Goal: Task Accomplishment & Management: Use online tool/utility

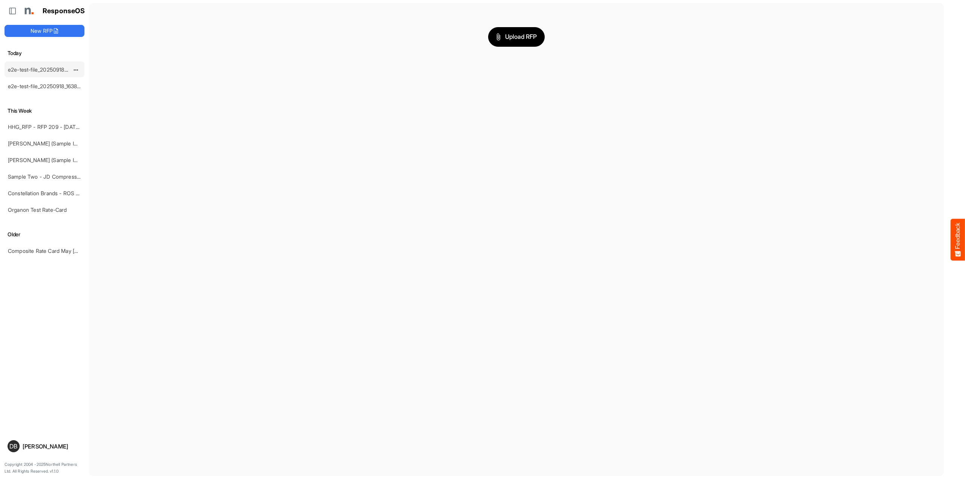
click at [51, 69] on link "e2e-test-file_20250918_163829" at bounding box center [45, 69] width 75 height 6
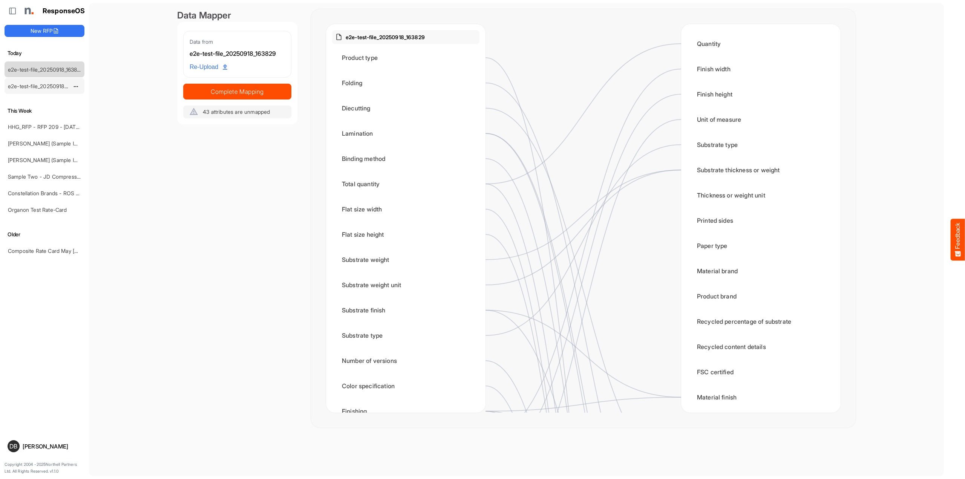
click at [52, 87] on link "e2e-test-file_20250918_163829" at bounding box center [45, 86] width 75 height 6
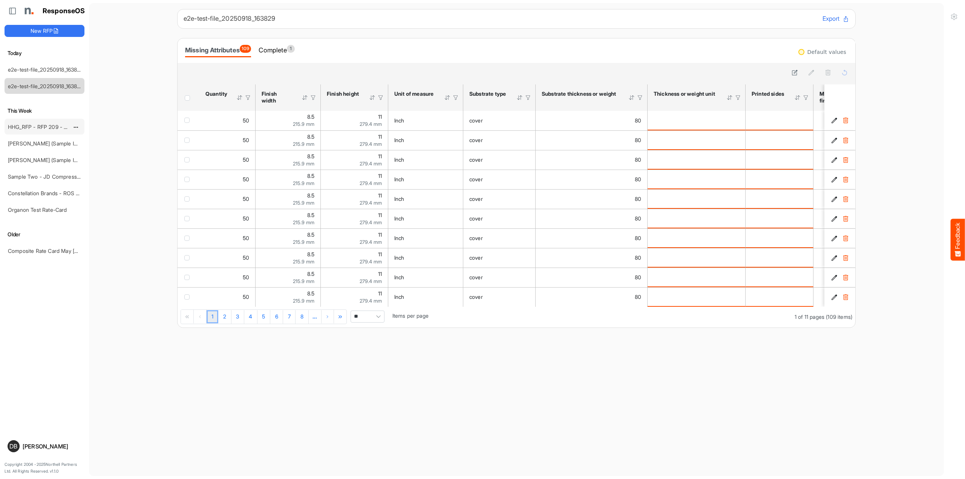
click at [48, 122] on div "HHG_RFP - RFP 209 - [DATE] - ROS TEST" at bounding box center [38, 126] width 67 height 15
click at [47, 129] on link "HHG_RFP - RFP 209 - [DATE] - ROS TEST" at bounding box center [60, 127] width 104 height 6
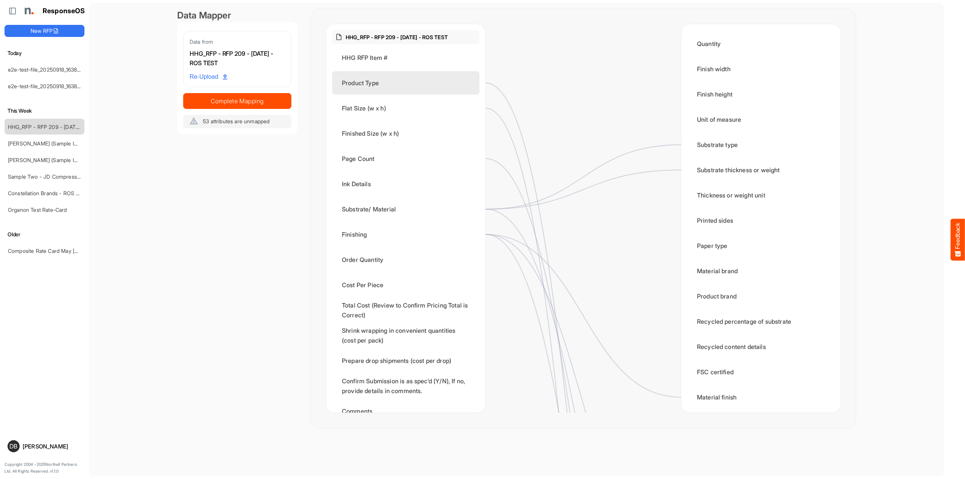
click at [393, 90] on div "Product Type" at bounding box center [405, 82] width 147 height 23
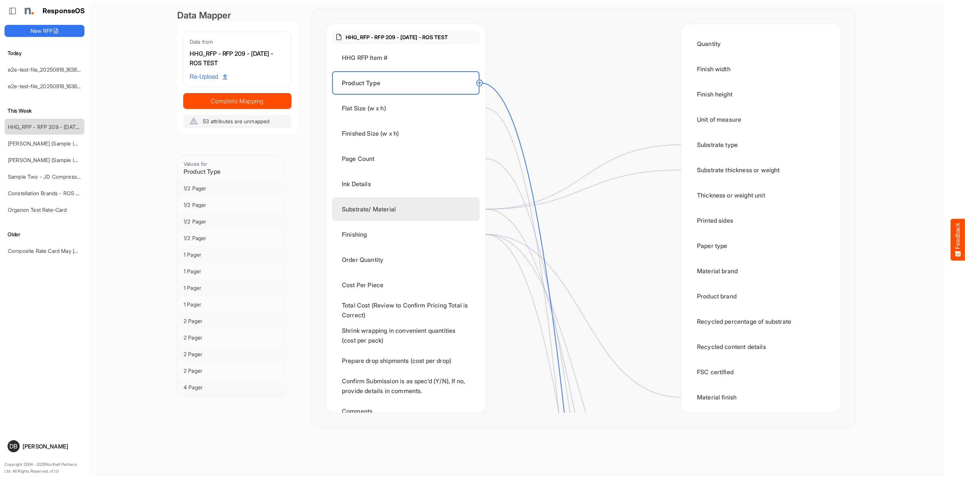
click at [410, 215] on div "Substrate/ Material" at bounding box center [405, 209] width 147 height 23
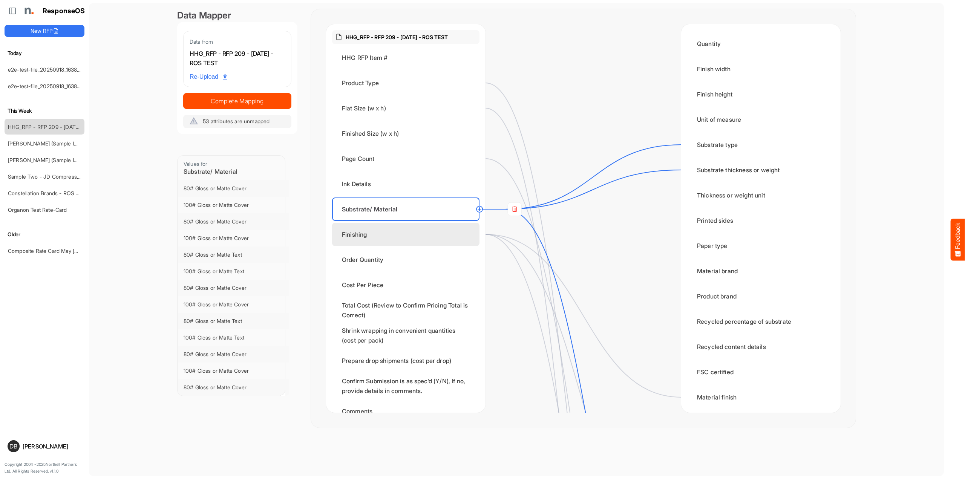
click at [394, 237] on div "Finishing" at bounding box center [405, 234] width 147 height 23
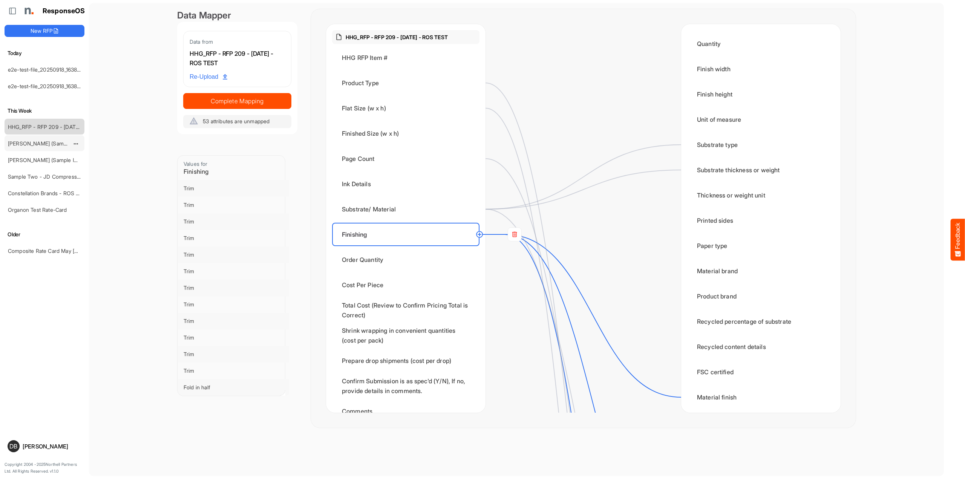
click at [47, 143] on link "[PERSON_NAME] (Sample Import) Apri[DATE]lyer - Short" at bounding box center [76, 143] width 137 height 6
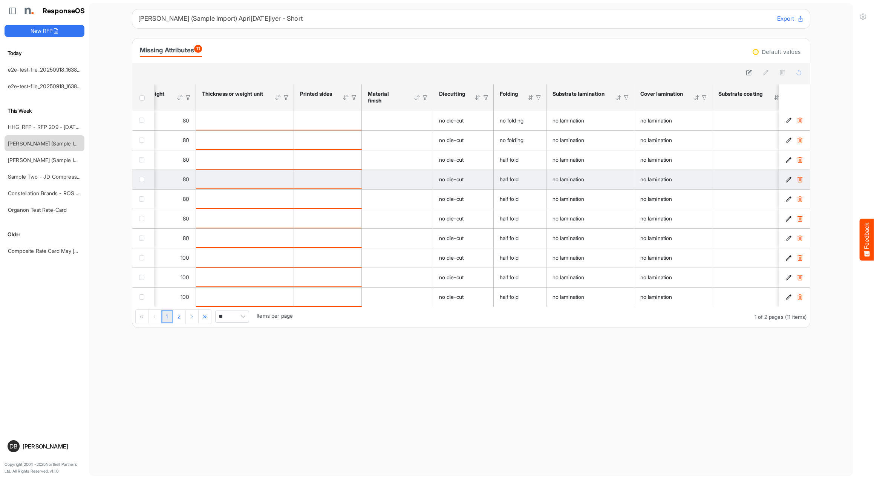
scroll to position [0, 407]
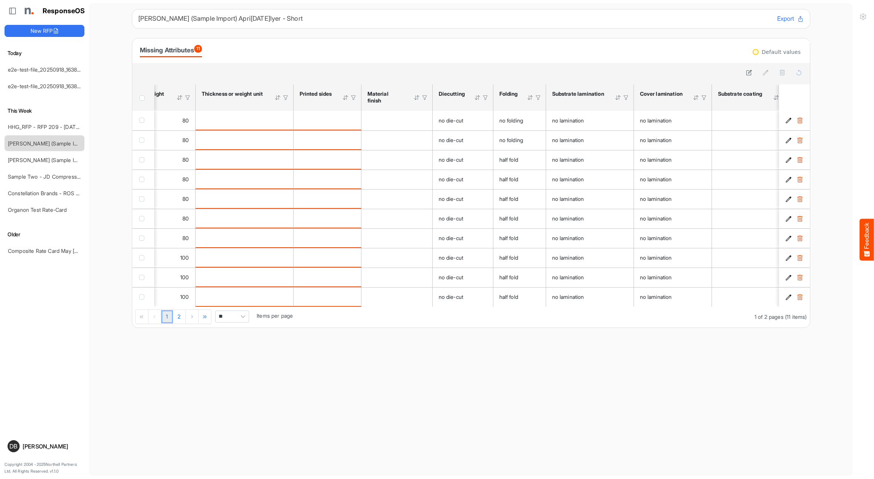
click at [142, 97] on span "Header checkbox" at bounding box center [141, 97] width 5 height 5
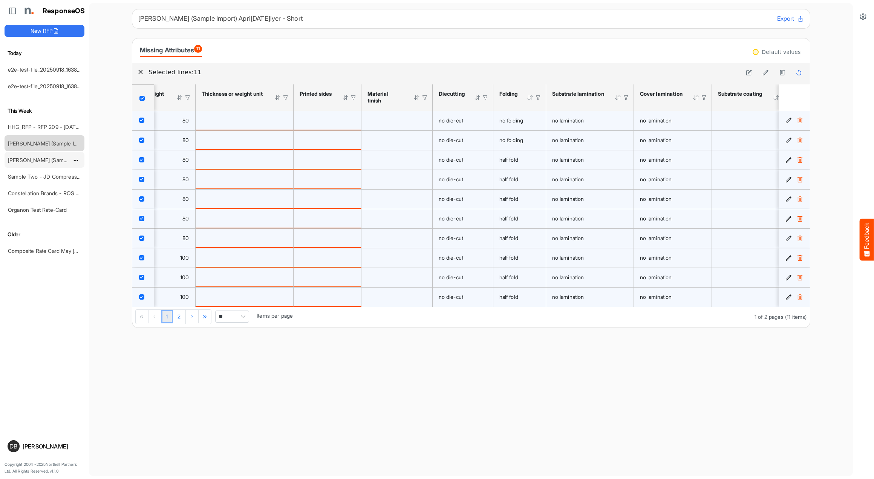
click at [52, 164] on div "[PERSON_NAME] (Sample Import) [DATE] - Flyer" at bounding box center [38, 159] width 67 height 15
click at [50, 159] on link "[PERSON_NAME] (Sample Import) [DATE] - Flyer" at bounding box center [66, 160] width 117 height 6
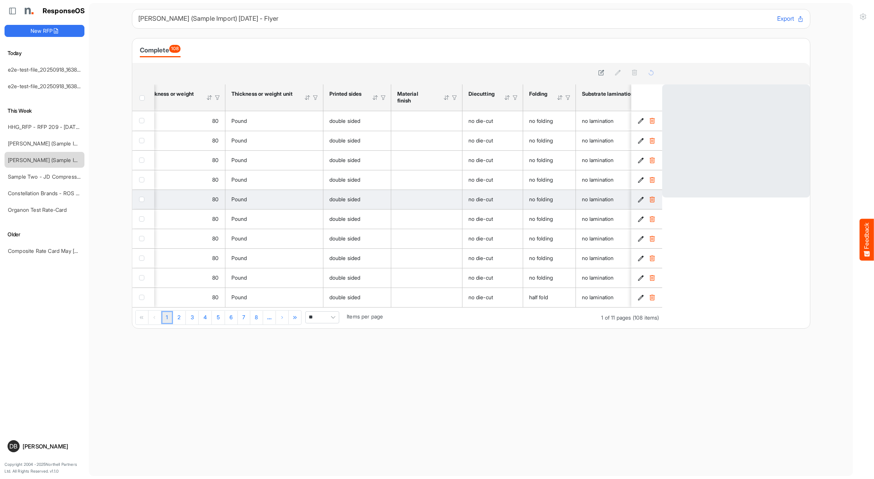
scroll to position [0, 386]
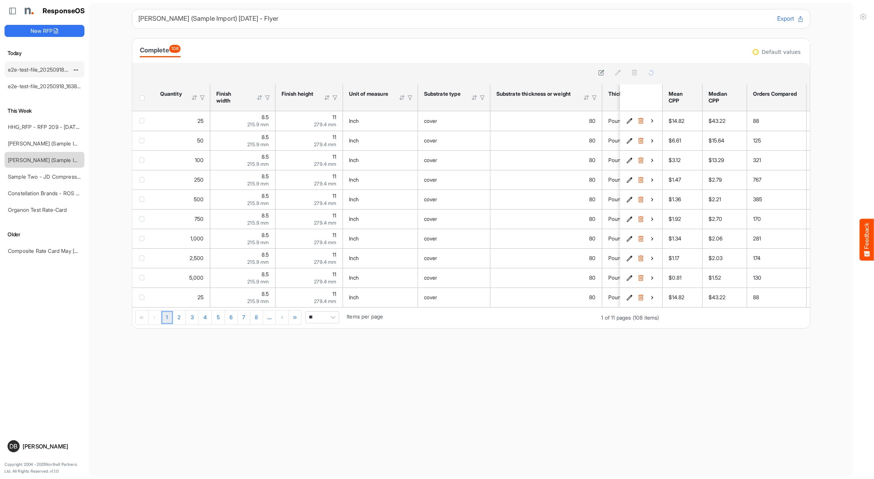
click at [47, 68] on link "e2e-test-file_20250918_163829" at bounding box center [45, 69] width 75 height 6
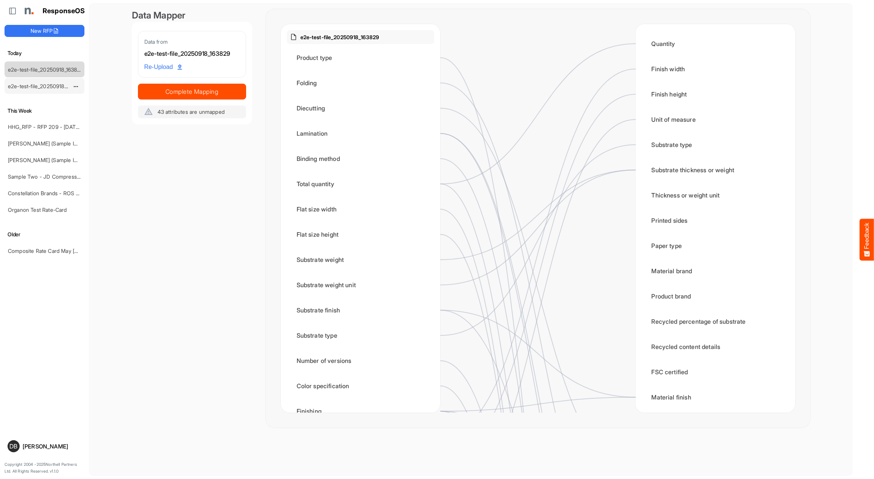
click at [48, 85] on link "e2e-test-file_20250918_163829" at bounding box center [45, 86] width 75 height 6
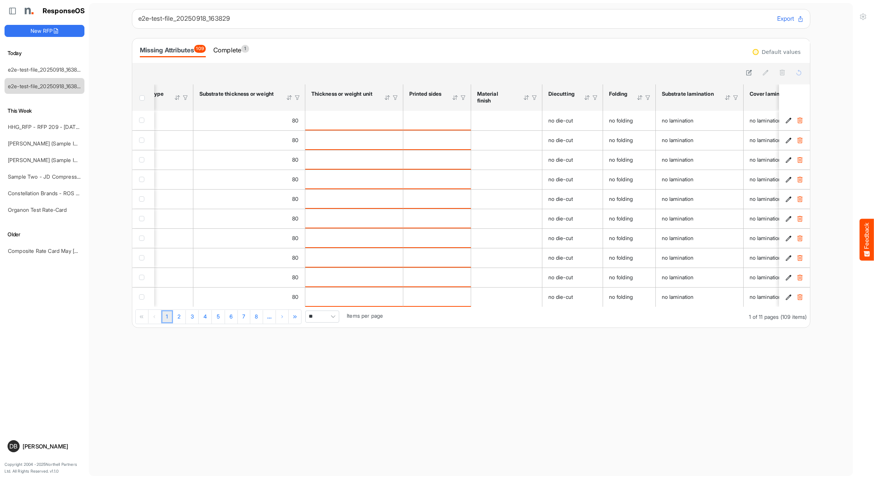
click at [141, 98] on span "Header checkbox" at bounding box center [141, 97] width 5 height 5
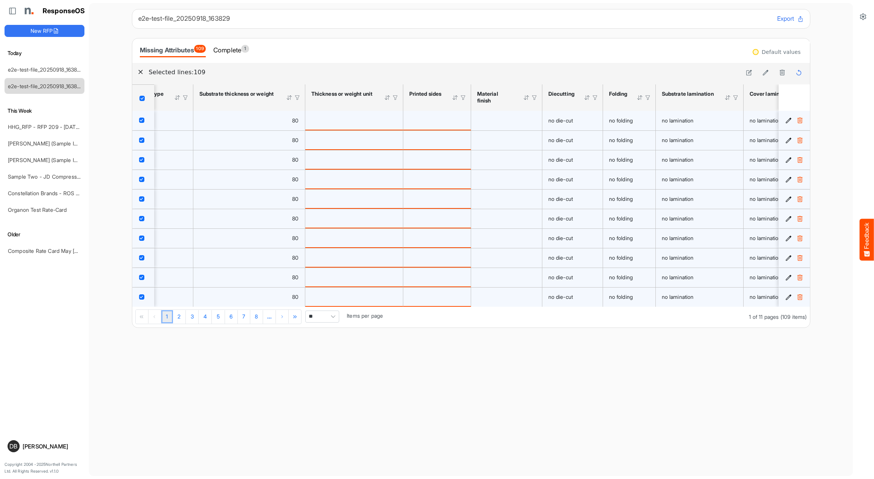
click at [143, 98] on span "Header checkbox" at bounding box center [141, 98] width 5 height 5
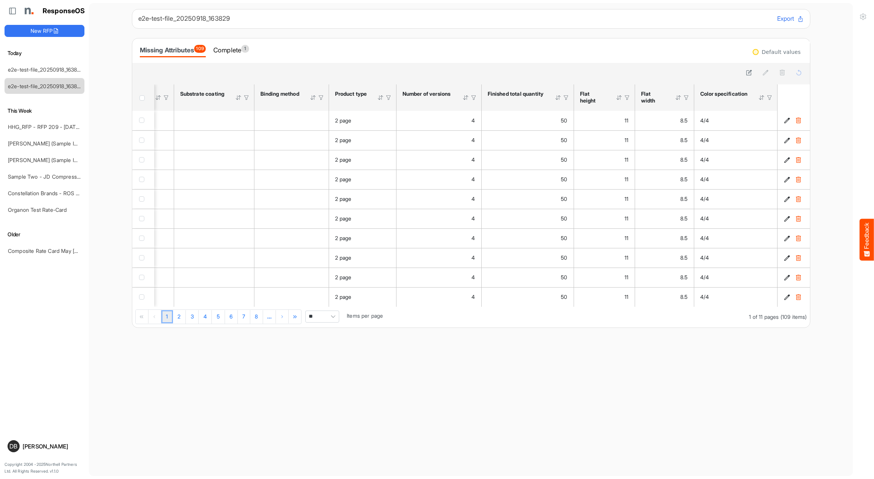
click at [771, 96] on div at bounding box center [769, 97] width 7 height 7
click at [747, 114] on div at bounding box center [725, 113] width 84 height 11
click at [734, 142] on li "4/4" at bounding box center [725, 142] width 84 height 11
click at [653, 75] on div at bounding box center [471, 72] width 667 height 11
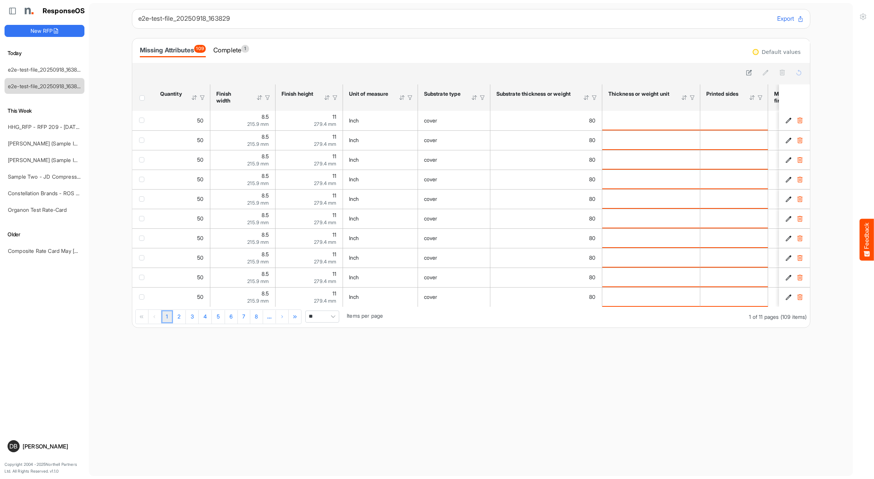
click at [142, 99] on span "Header checkbox" at bounding box center [141, 97] width 5 height 5
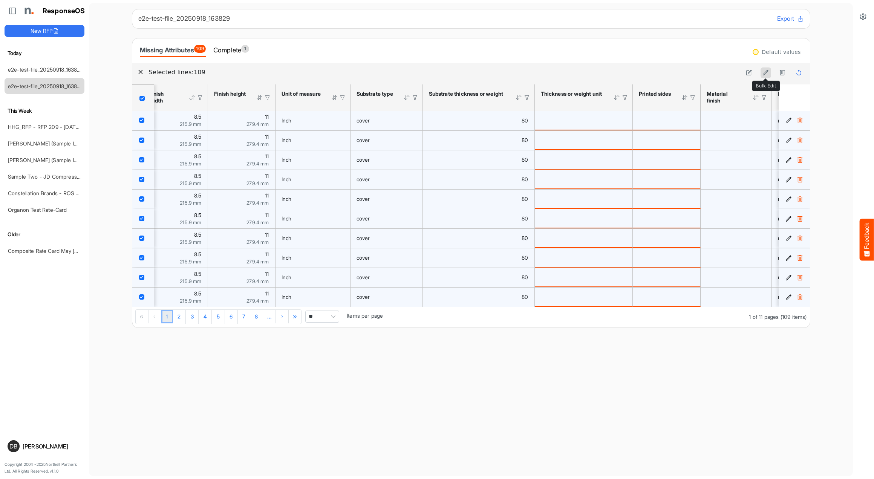
click at [769, 73] on icon at bounding box center [766, 72] width 6 height 6
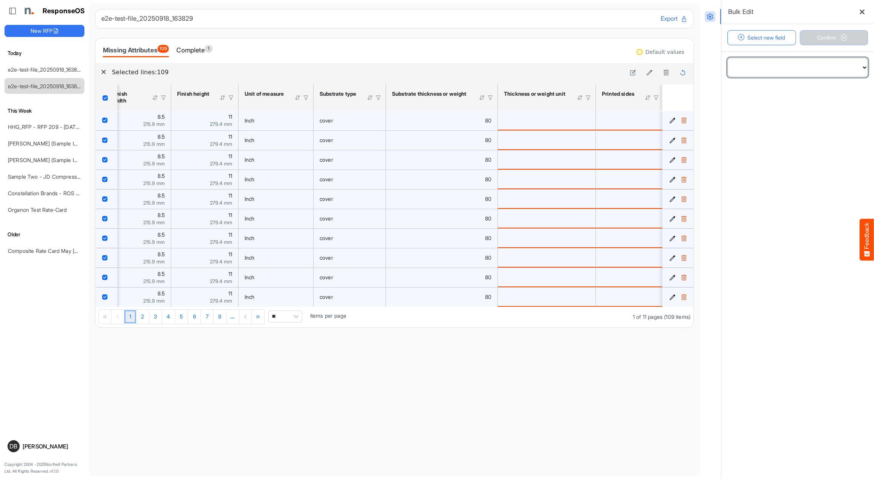
select select "**********"
click at [793, 88] on span at bounding box center [798, 93] width 140 height 19
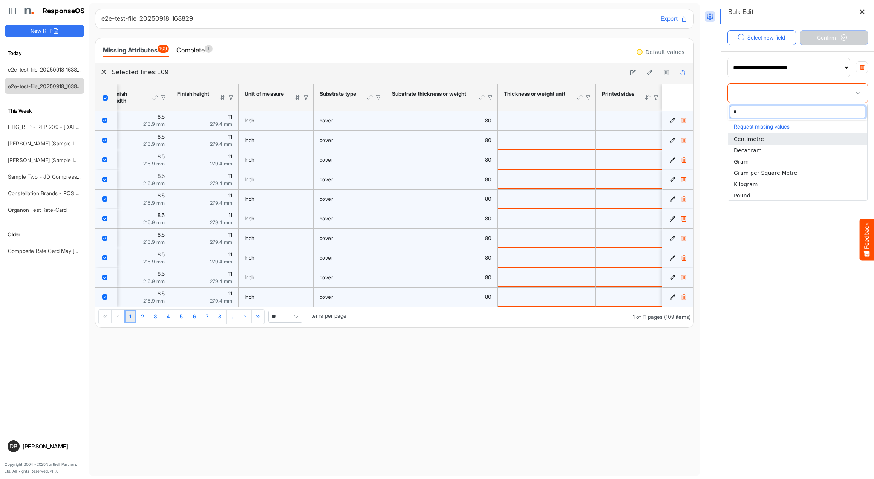
type input "**"
type input "*****"
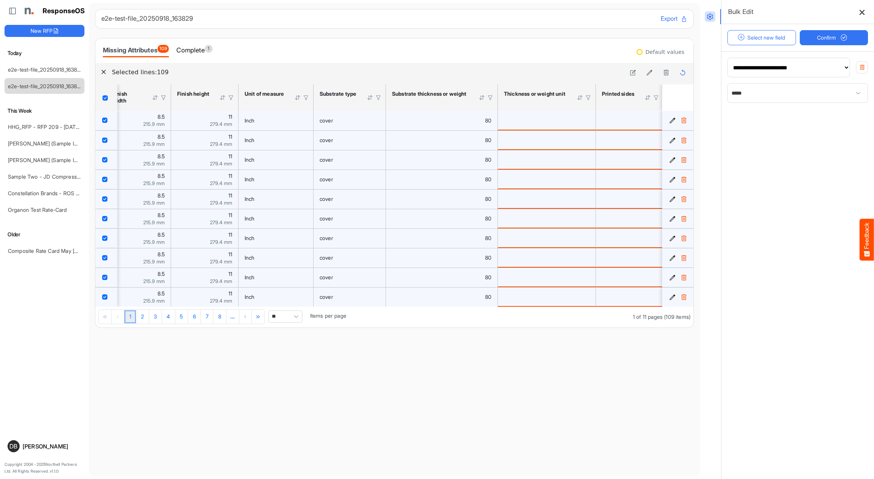
click at [863, 13] on icon at bounding box center [862, 12] width 6 height 6
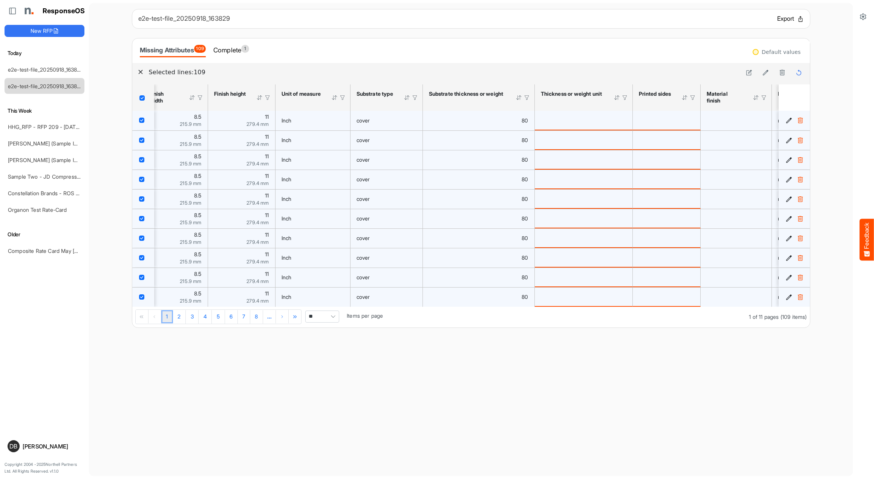
click at [790, 19] on button "Export" at bounding box center [790, 19] width 27 height 10
click at [650, 34] on div "e2e-test-file_20250918_163829 Export Missing Attributes 109 Complete 1 Default …" at bounding box center [471, 168] width 679 height 319
click at [56, 252] on link "Composite Rate Card May [DATE]ller" at bounding box center [52, 251] width 89 height 6
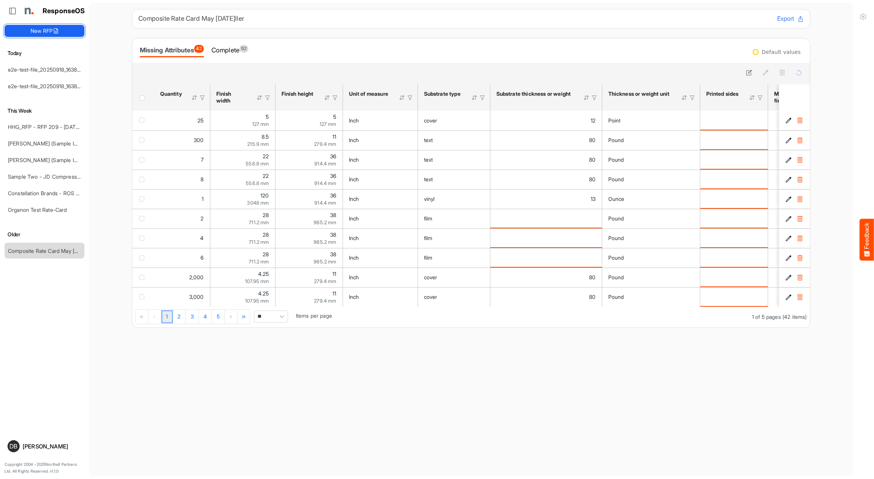
click at [63, 33] on button "New RFP" at bounding box center [45, 31] width 80 height 12
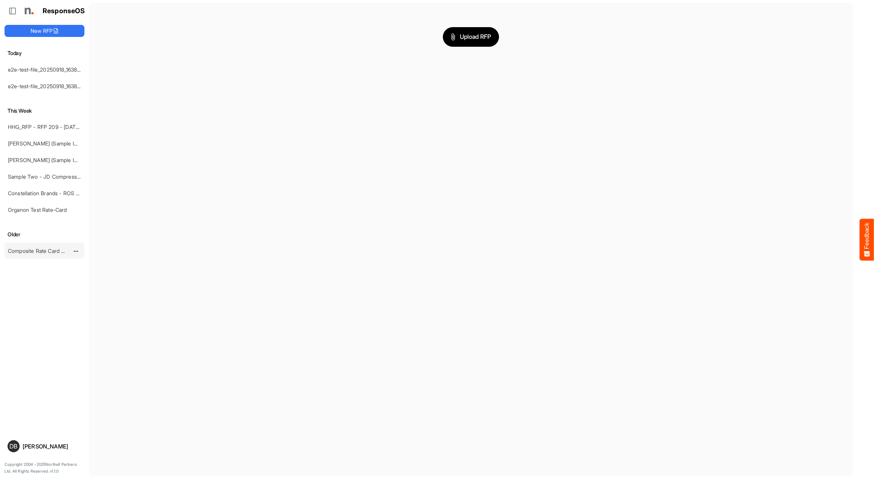
click at [39, 254] on div "Composite Rate Card May [DATE]ller" at bounding box center [38, 250] width 67 height 15
click at [46, 250] on link "Composite Rate Card May [DATE]ller" at bounding box center [52, 251] width 89 height 6
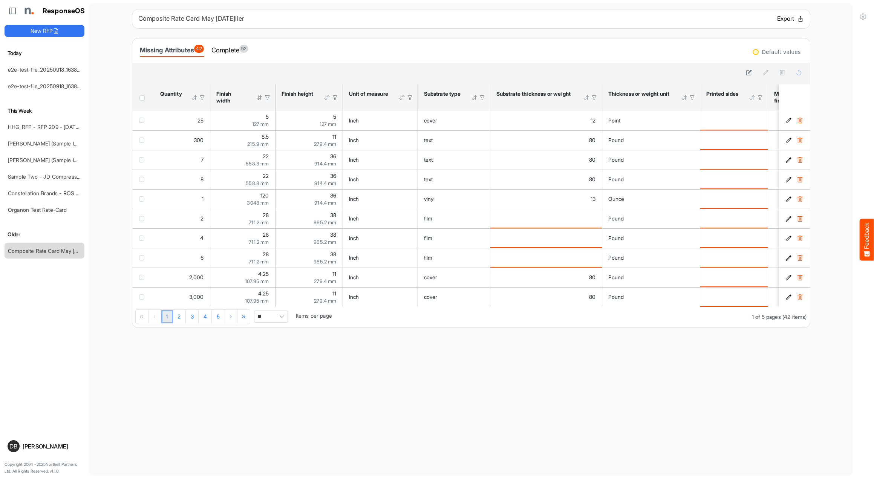
click at [786, 17] on button "Export" at bounding box center [790, 19] width 27 height 10
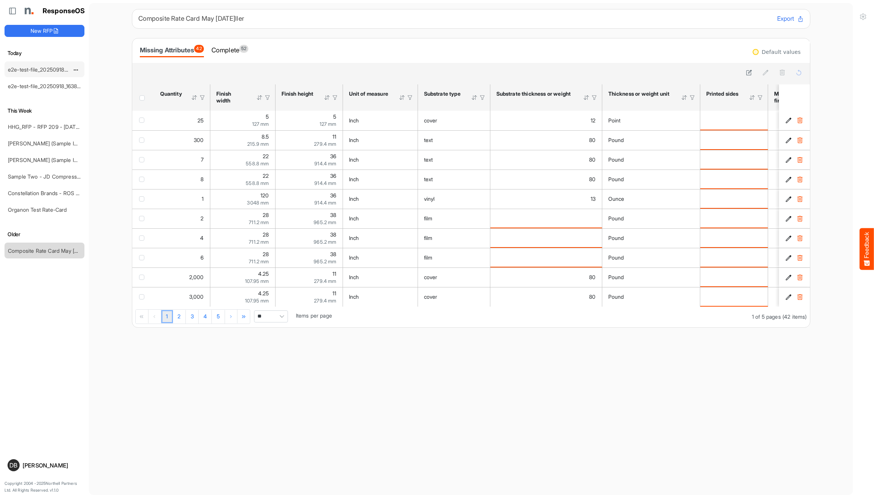
click at [52, 69] on link "e2e-test-file_20250918_163829" at bounding box center [45, 69] width 75 height 6
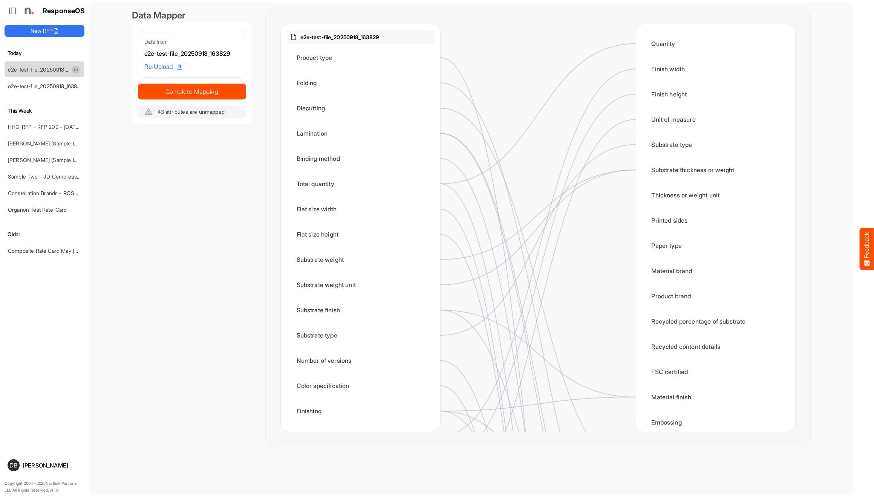
click at [75, 69] on span "dropdownbutton" at bounding box center [75, 69] width 4 height 5
click at [100, 92] on li "Delete" at bounding box center [94, 92] width 45 height 11
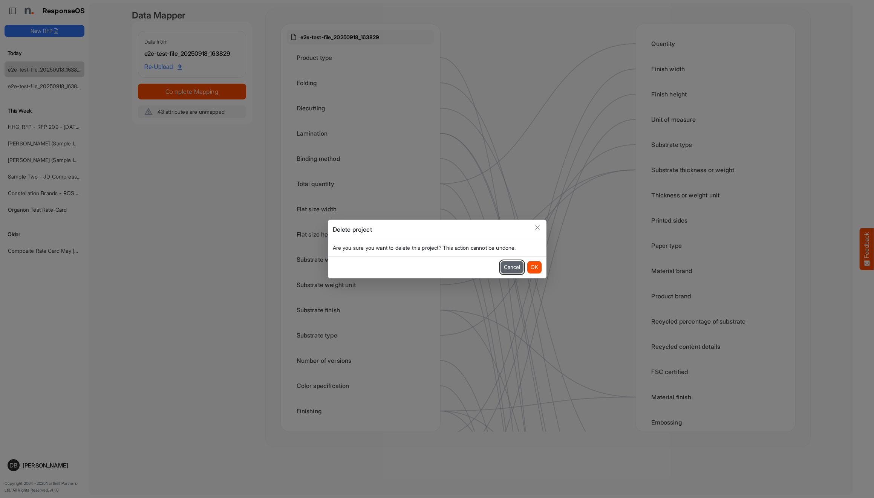
click at [511, 269] on button "Cancel" at bounding box center [512, 267] width 23 height 12
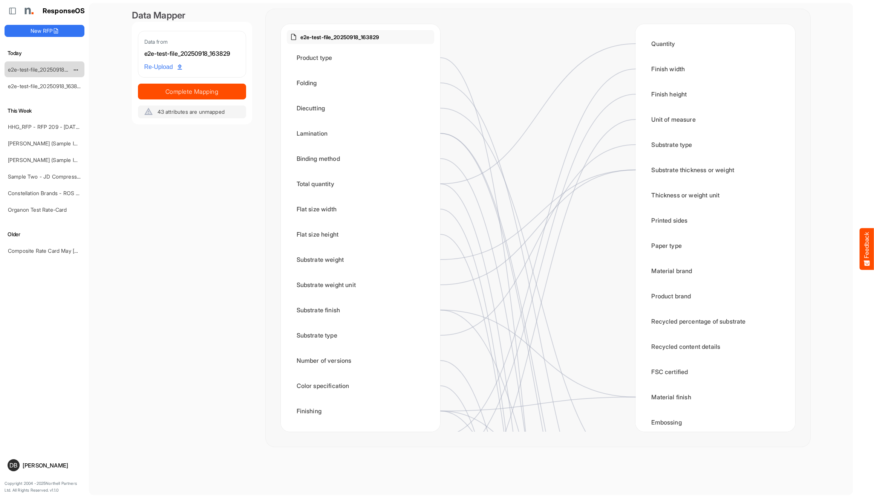
click at [79, 65] on div at bounding box center [78, 69] width 13 height 9
click at [77, 69] on span "dropdownbutton" at bounding box center [75, 69] width 4 height 5
click at [102, 95] on li "Delete" at bounding box center [94, 92] width 45 height 11
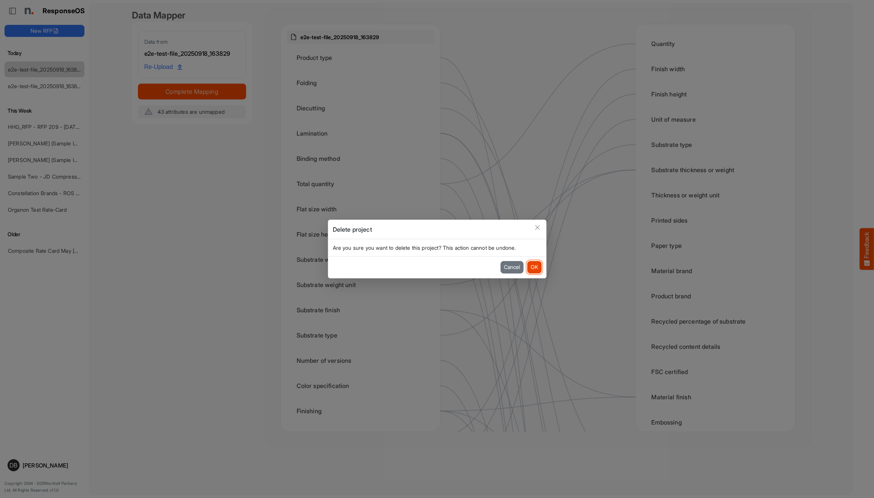
click at [535, 266] on button "OK" at bounding box center [534, 267] width 14 height 12
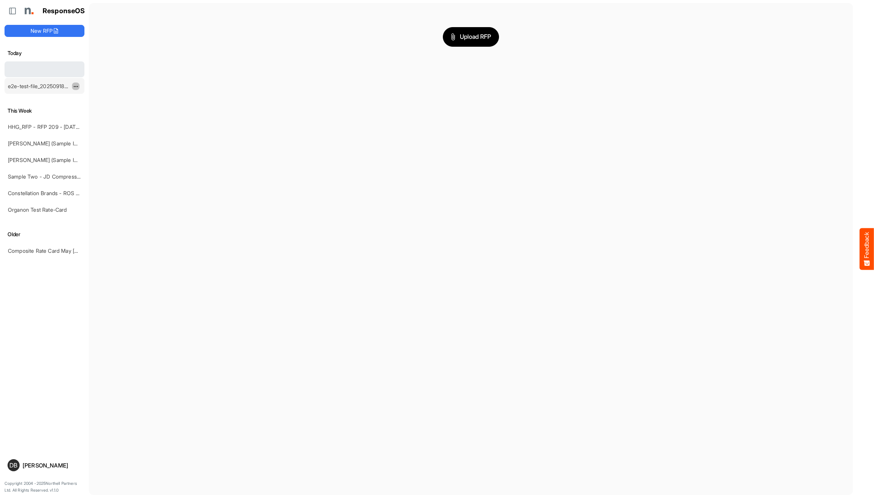
click at [75, 85] on span "dropdownbutton" at bounding box center [75, 86] width 4 height 5
click at [101, 109] on li "Delete" at bounding box center [94, 109] width 45 height 11
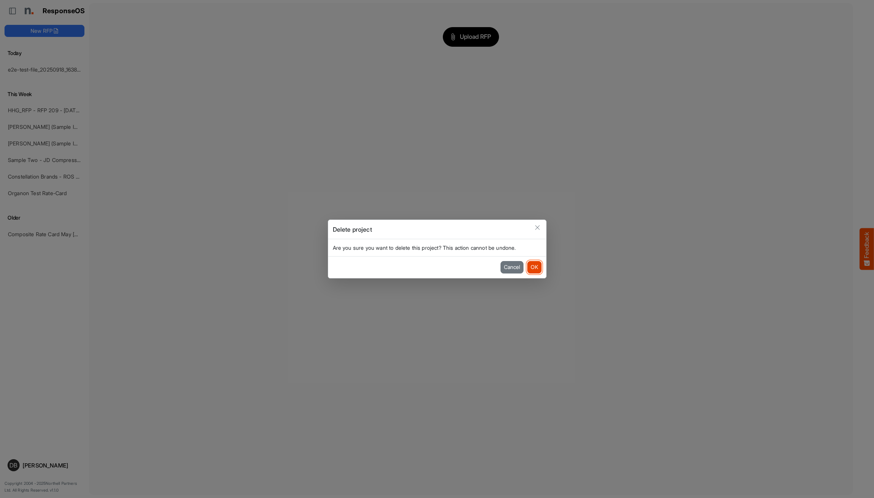
click at [533, 262] on button "OK" at bounding box center [534, 267] width 14 height 12
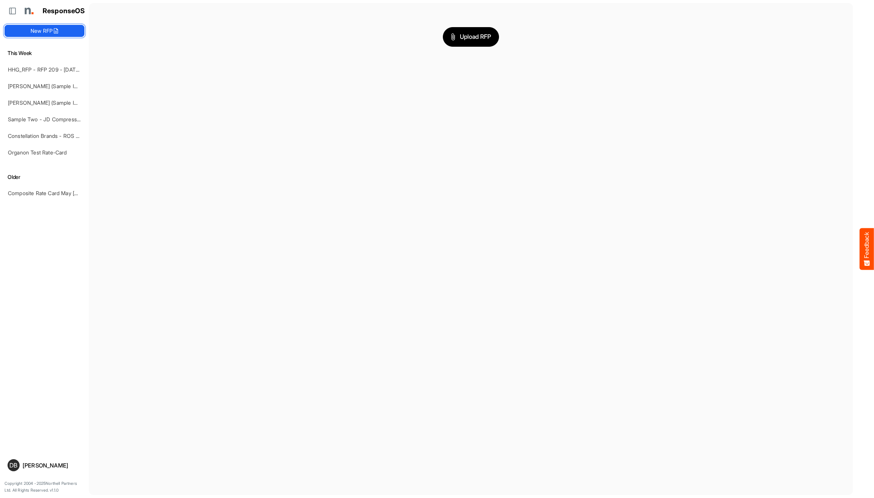
click at [52, 34] on button "New RFP" at bounding box center [45, 31] width 80 height 12
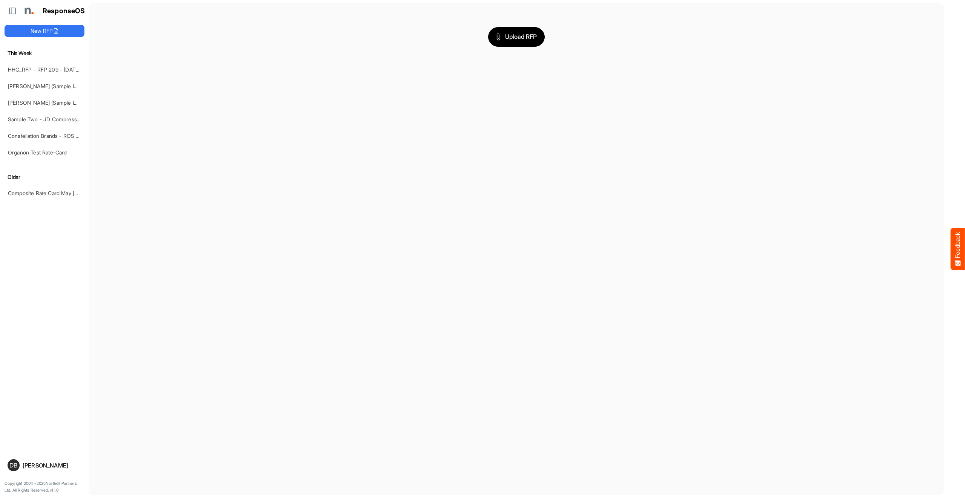
click at [220, 0] on div "ResponseOS New RFP This Week HHG_RFP - RFP 209 - [DATE] - ROS TEST [PERSON_NAME…" at bounding box center [559, 249] width 1118 height 498
click at [50, 195] on link "Composite Rate Card May [DATE]ller" at bounding box center [52, 193] width 89 height 6
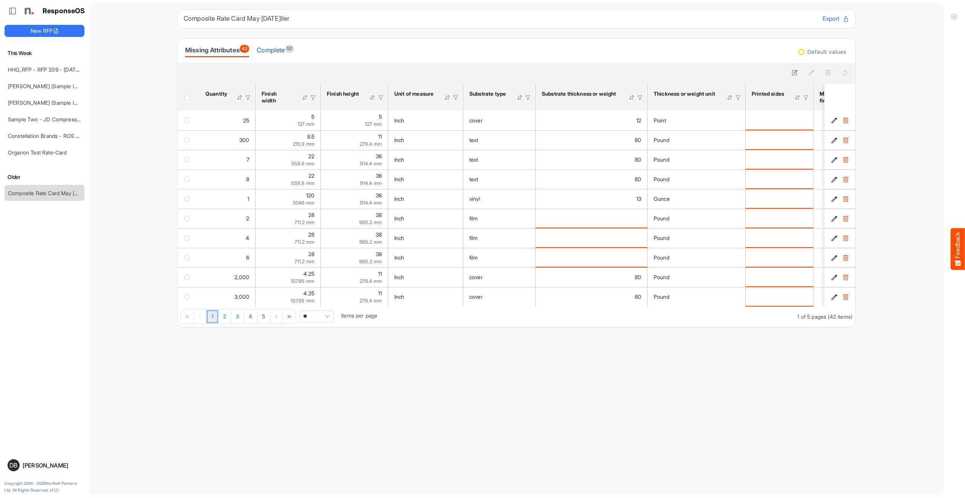
click at [273, 45] on div "Complete 52" at bounding box center [275, 50] width 37 height 11
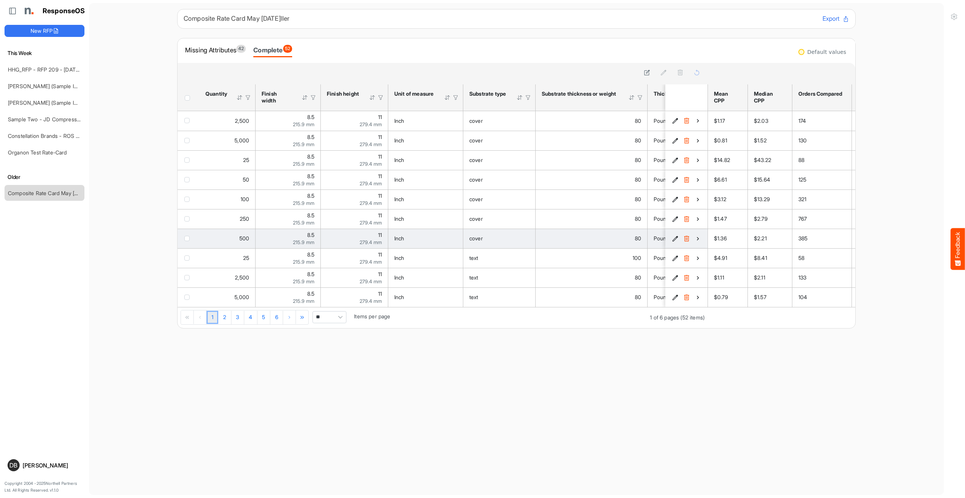
click at [697, 238] on icon "87a8b75b-ee16-4d1d-9505-c4525d406dae is template cell Column Header" at bounding box center [698, 239] width 6 height 6
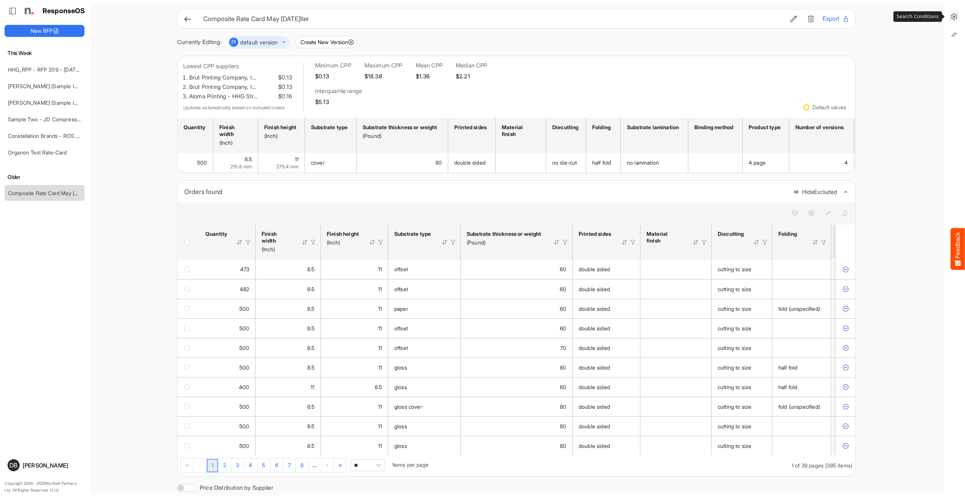
click at [954, 17] on icon at bounding box center [954, 17] width 8 height 8
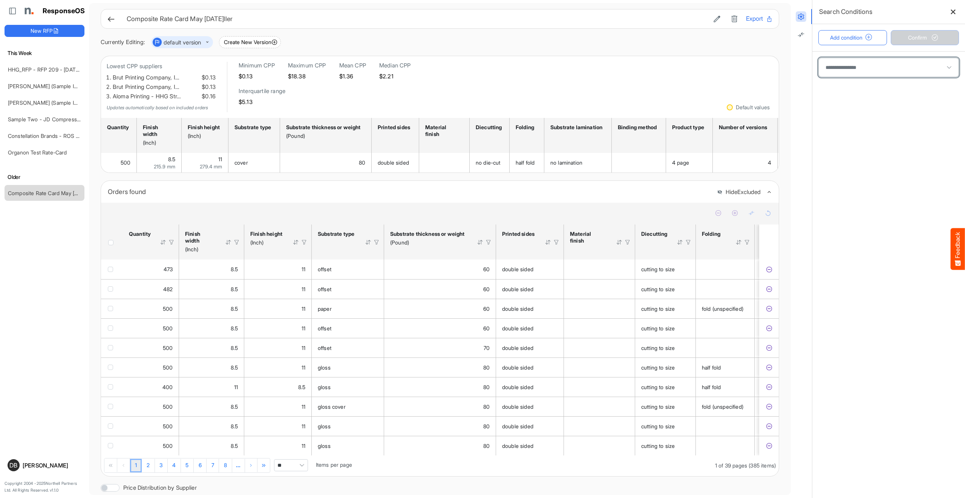
click at [881, 68] on span at bounding box center [889, 67] width 140 height 19
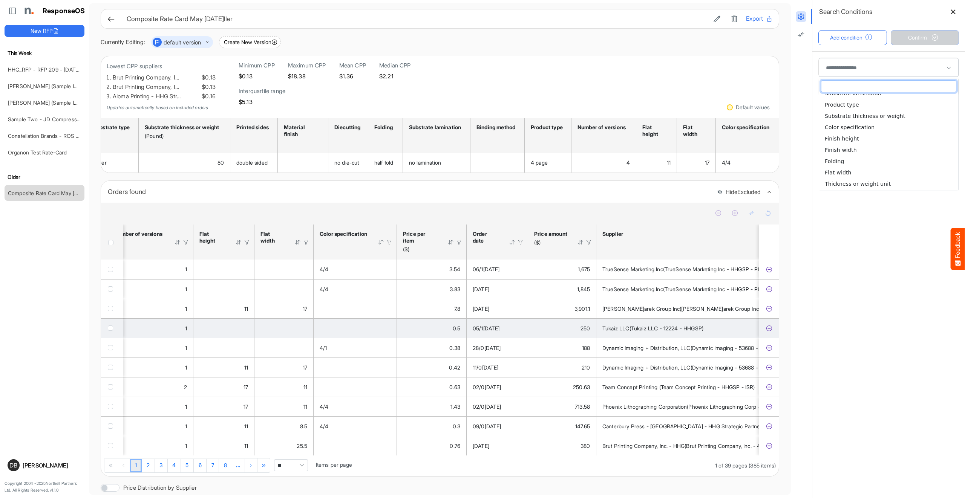
scroll to position [0, 908]
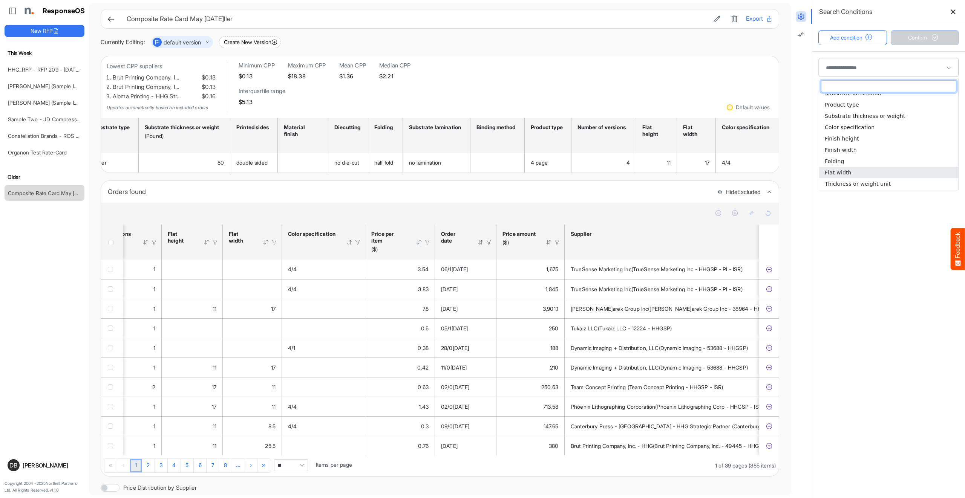
click at [869, 172] on li "Flat width" at bounding box center [888, 172] width 139 height 11
type input "**********"
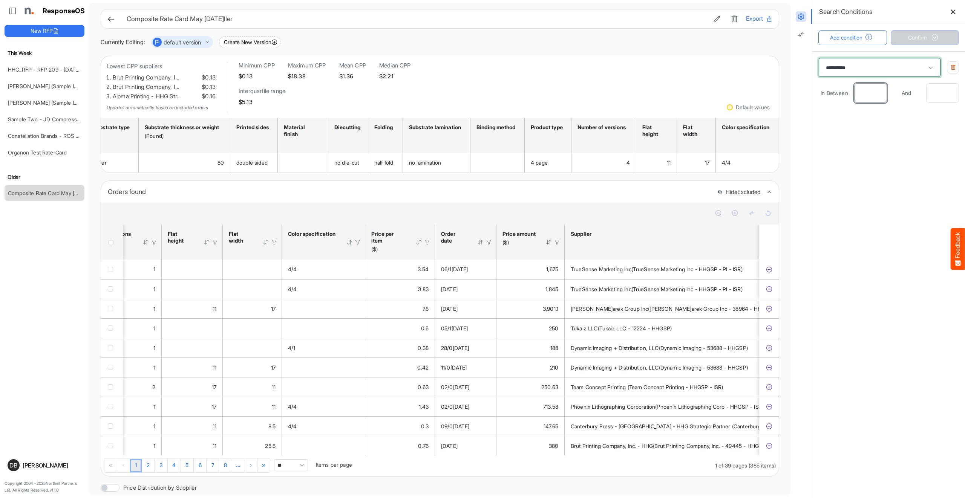
click at [881, 90] on input "number" at bounding box center [871, 93] width 32 height 19
type input "**"
click at [863, 35] on button "Add condition" at bounding box center [853, 37] width 69 height 15
click at [873, 129] on span at bounding box center [889, 125] width 140 height 19
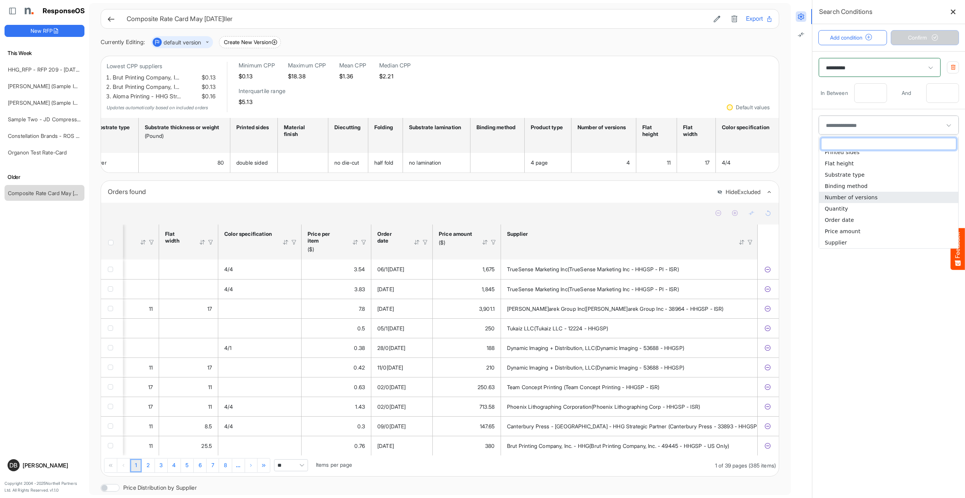
scroll to position [0, 0]
click at [859, 163] on li "Flat height" at bounding box center [888, 163] width 139 height 11
type input "**********"
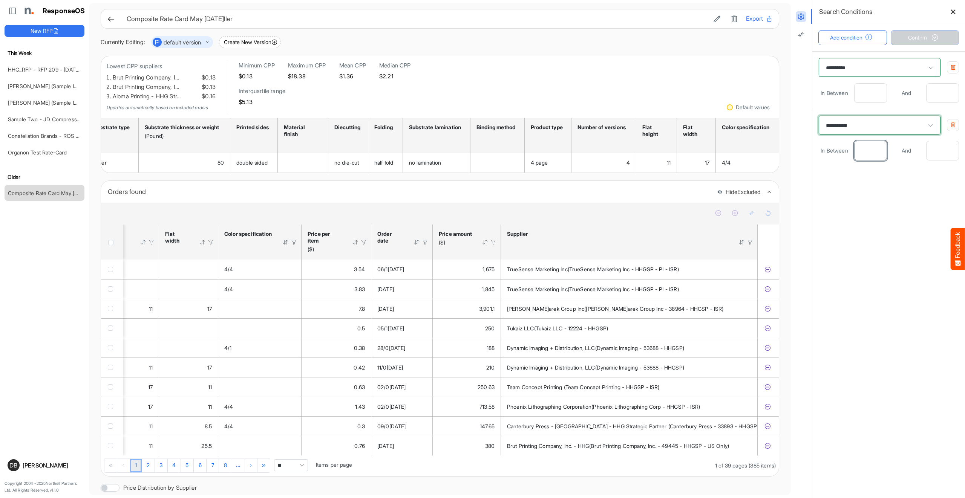
click at [872, 151] on input "number" at bounding box center [871, 150] width 32 height 19
type input "*"
type input "**"
click at [919, 40] on span "Confirm" at bounding box center [924, 38] width 33 height 8
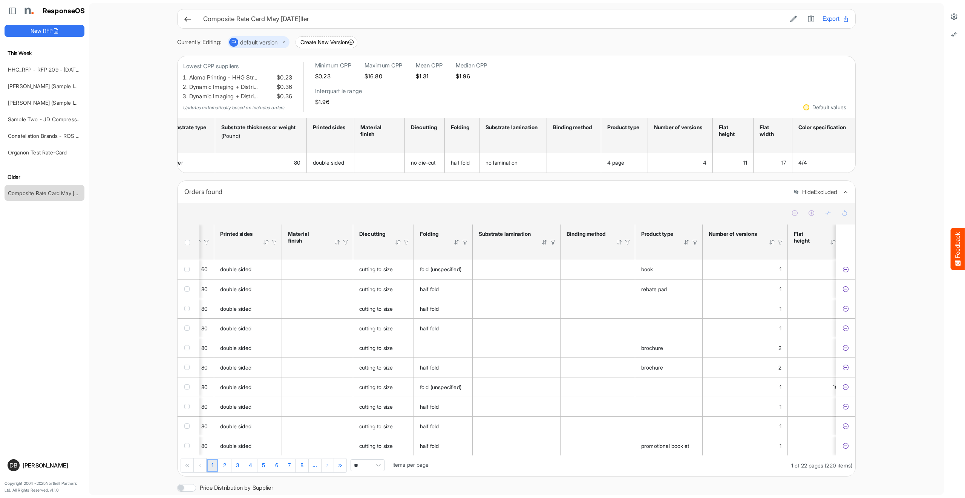
scroll to position [0, 362]
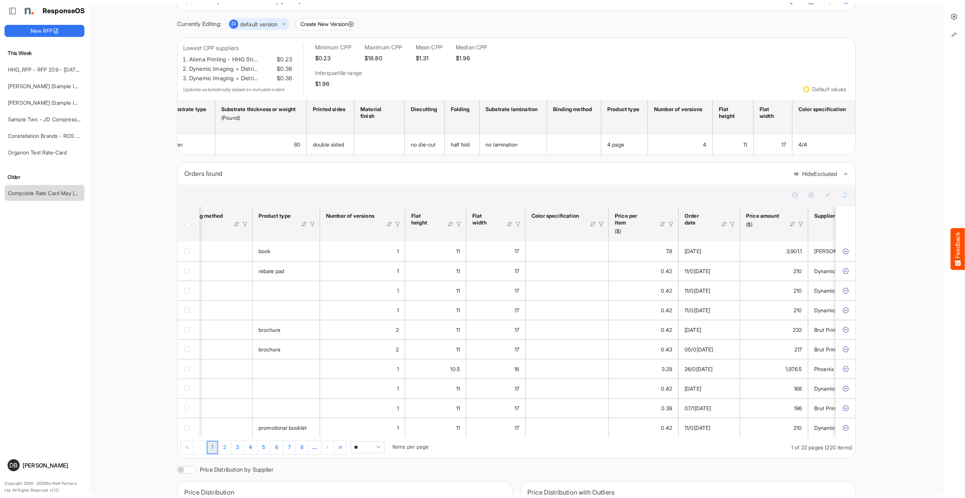
click at [384, 453] on span "Pagerdropdown" at bounding box center [378, 447] width 11 height 11
click at [377, 444] on li "All" at bounding box center [370, 442] width 33 height 11
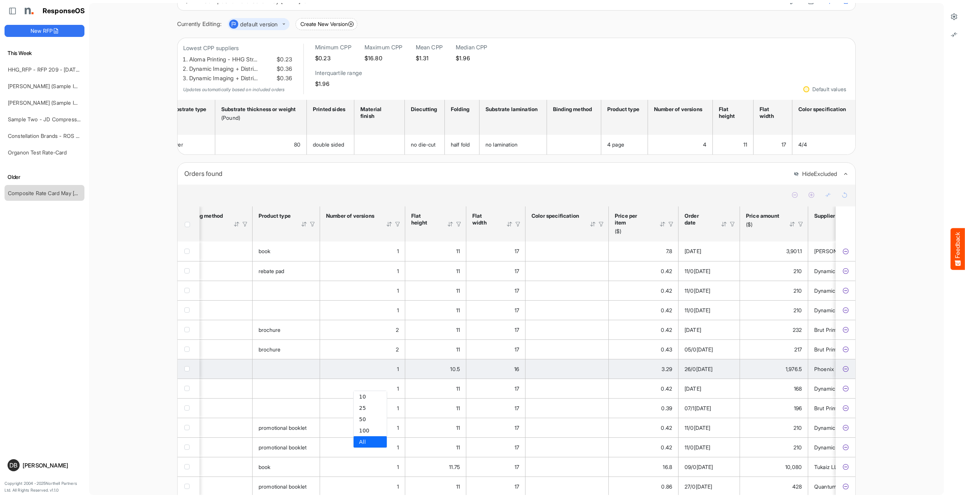
type input "***"
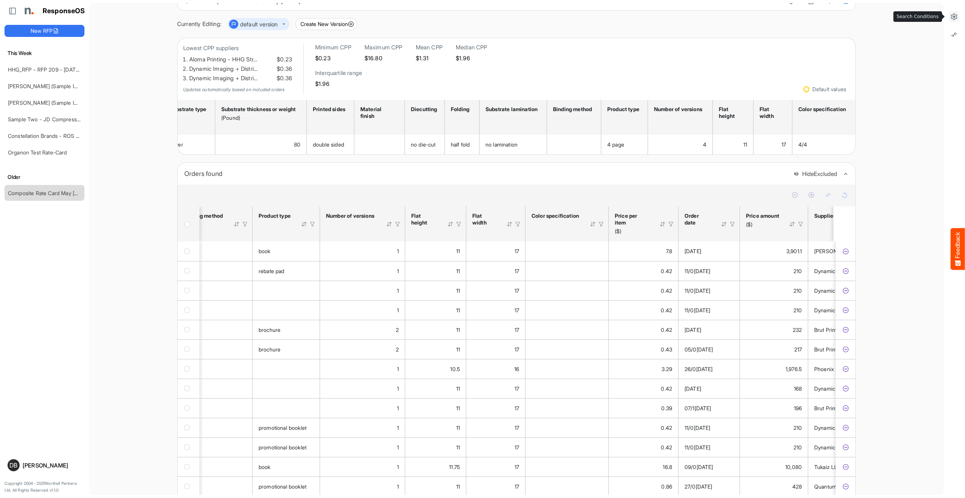
click at [955, 17] on icon at bounding box center [954, 17] width 8 height 8
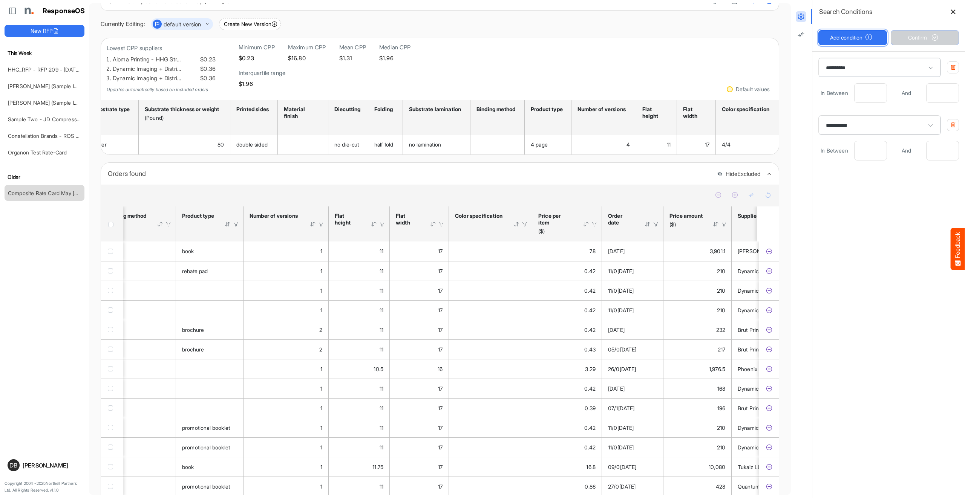
click at [861, 40] on button "Add condition" at bounding box center [853, 37] width 69 height 15
click at [887, 181] on span at bounding box center [889, 182] width 140 height 19
click at [891, 185] on span at bounding box center [889, 182] width 140 height 19
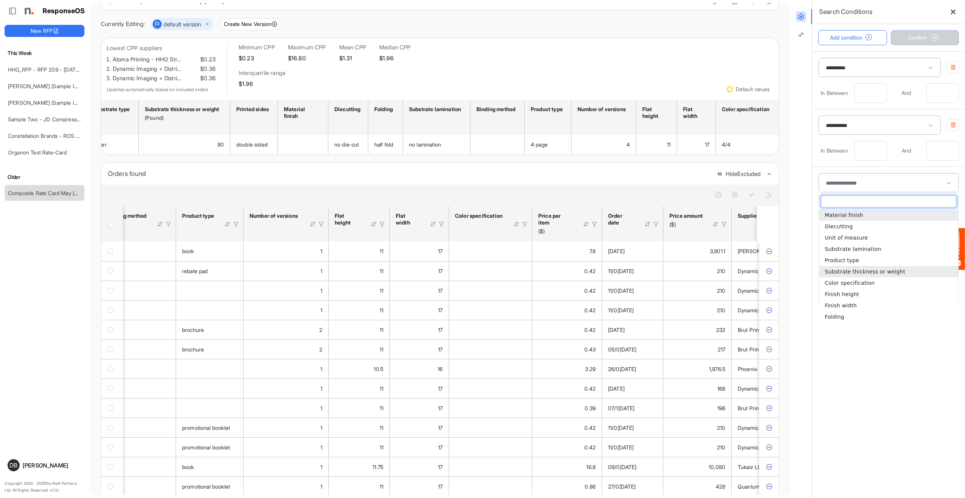
click at [898, 274] on span "Substrate thickness or weight" at bounding box center [865, 272] width 81 height 6
type input "**********"
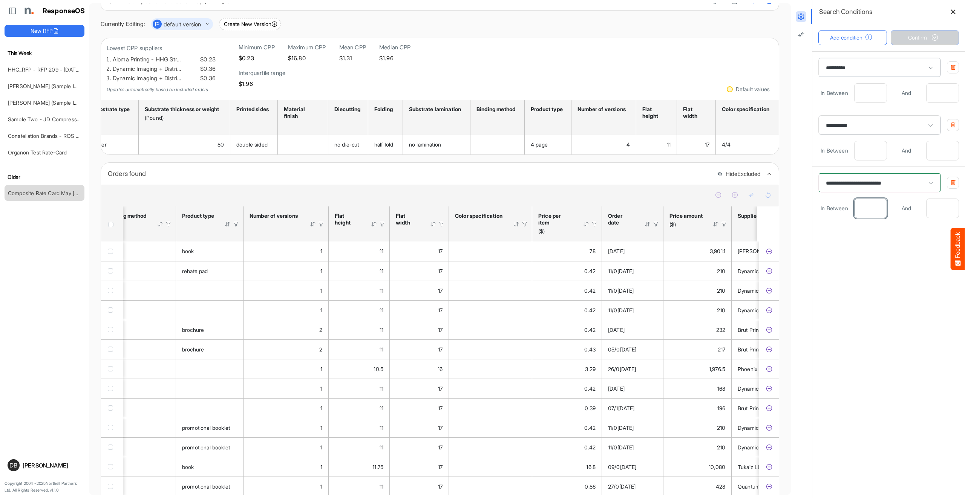
click at [879, 213] on input "number" at bounding box center [871, 208] width 32 height 19
type input "**"
click at [926, 37] on span "Confirm" at bounding box center [924, 38] width 33 height 8
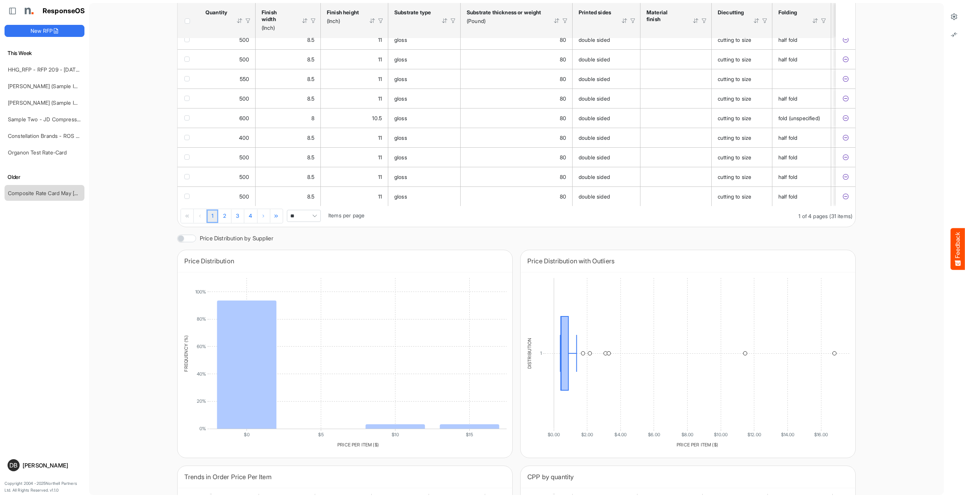
click at [312, 222] on span "Pagerdropdown" at bounding box center [314, 215] width 11 height 11
click at [307, 282] on li "All" at bounding box center [304, 282] width 33 height 11
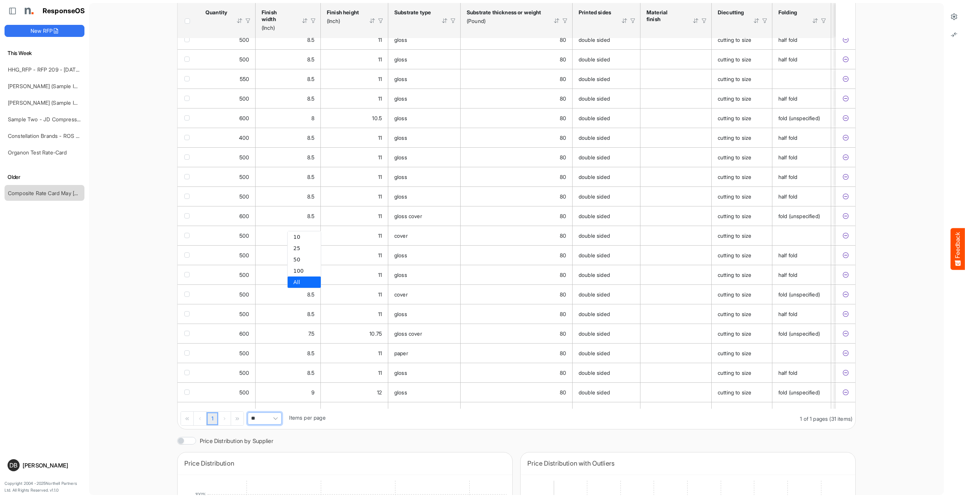
type input "***"
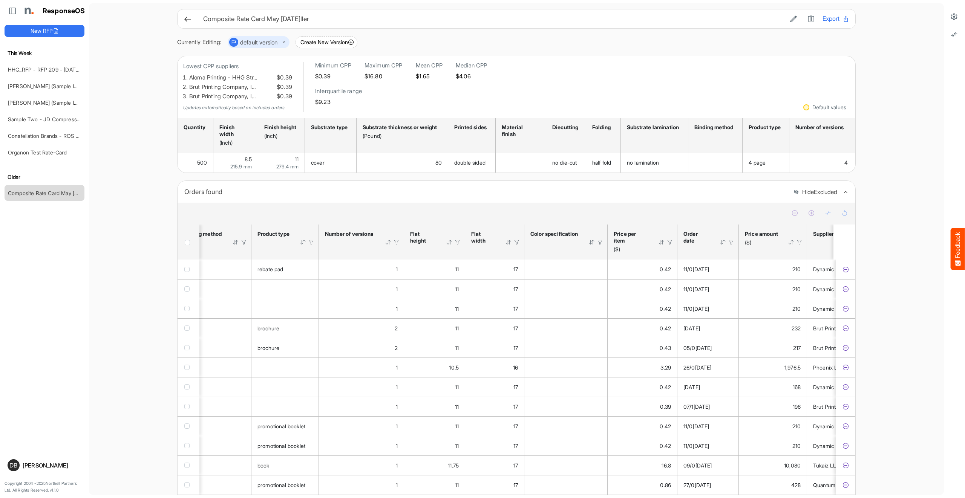
click at [661, 246] on div at bounding box center [661, 242] width 7 height 7
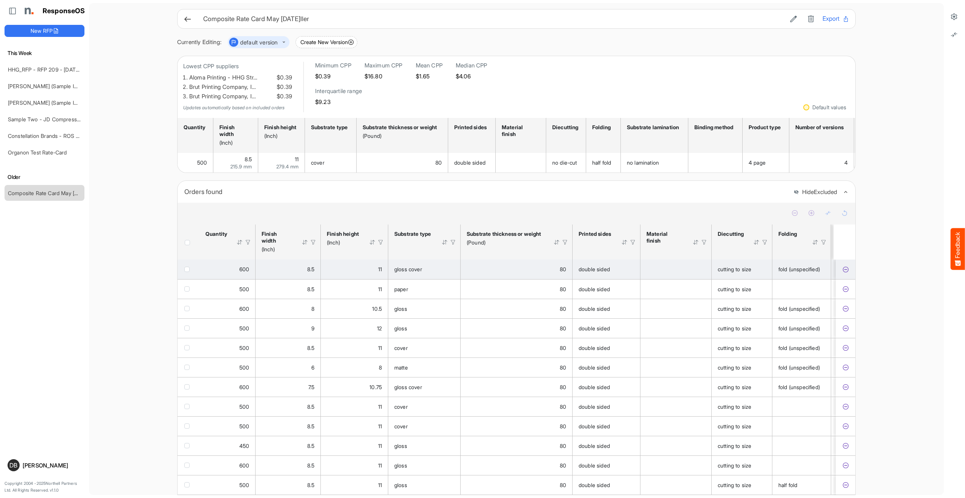
click at [845, 272] on icon "5e548174-b890-49da-b7ea-027dfddea153 is template cell Column Header" at bounding box center [846, 270] width 6 height 6
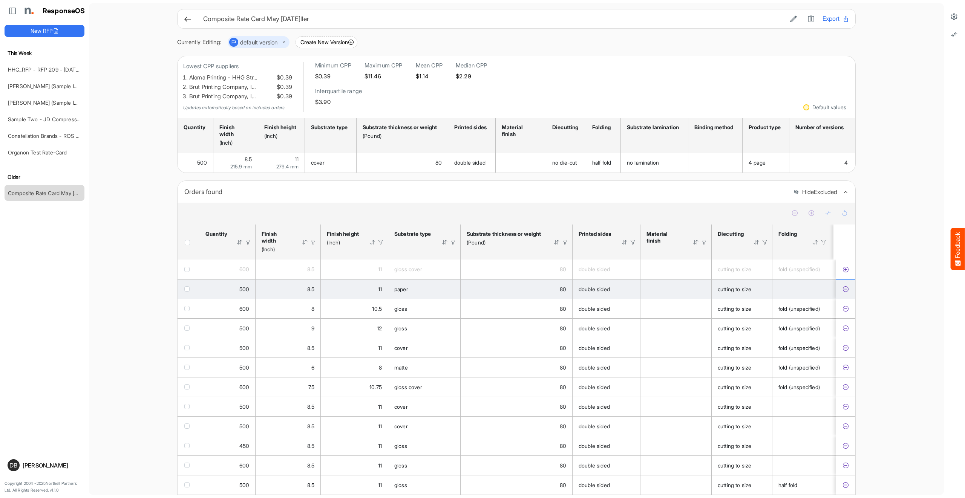
click at [846, 293] on icon "3832d296-ee79-4b9b-89b4-3dc762bb4b9f is template cell Column Header" at bounding box center [846, 289] width 6 height 6
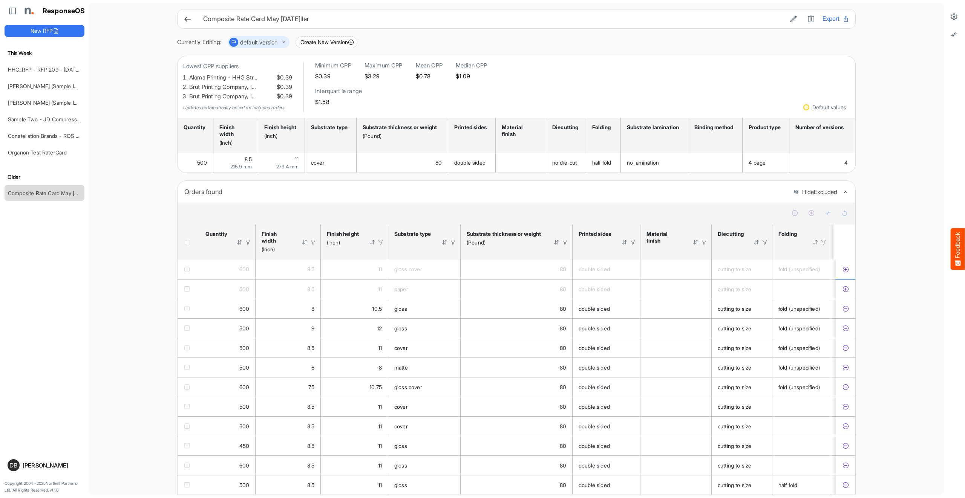
click at [189, 20] on icon at bounding box center [188, 19] width 8 height 8
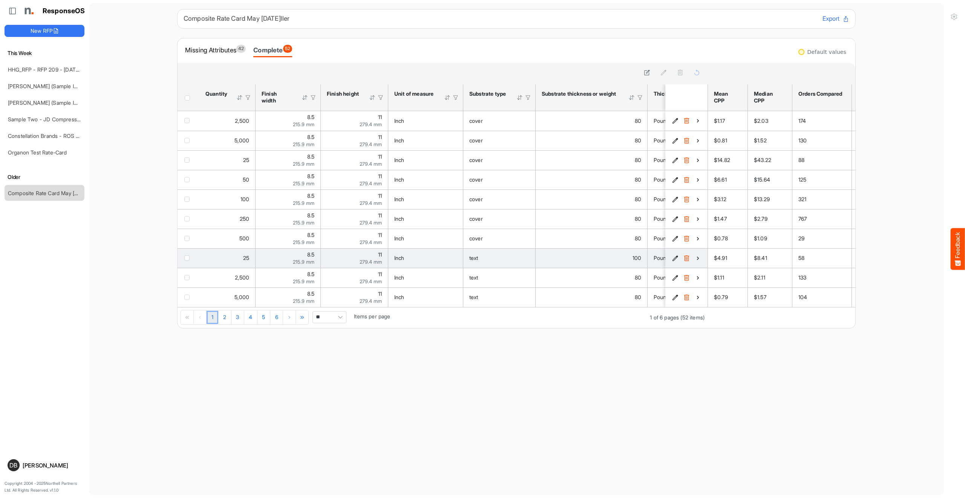
click at [696, 261] on icon "461c6ef6-77a3-4db6-b495-8e3264632246 is template cell Column Header" at bounding box center [698, 258] width 6 height 6
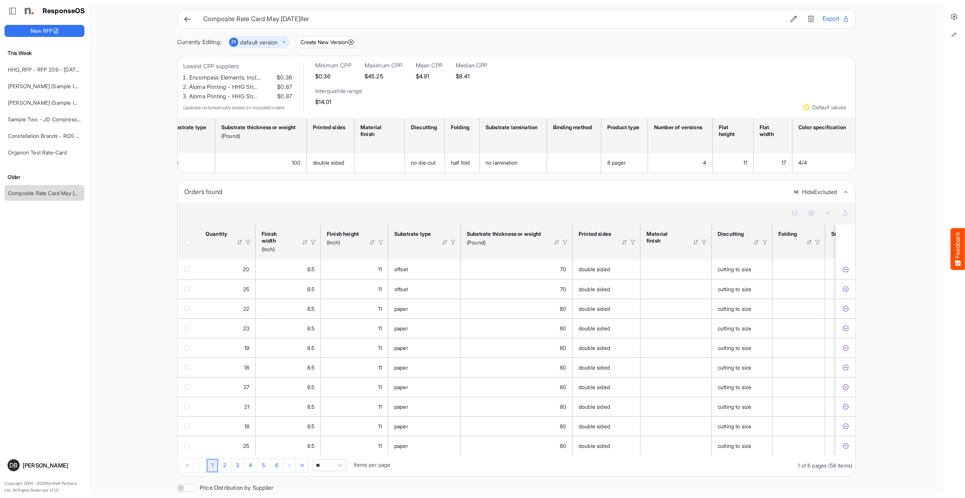
click at [186, 17] on icon at bounding box center [188, 19] width 8 height 8
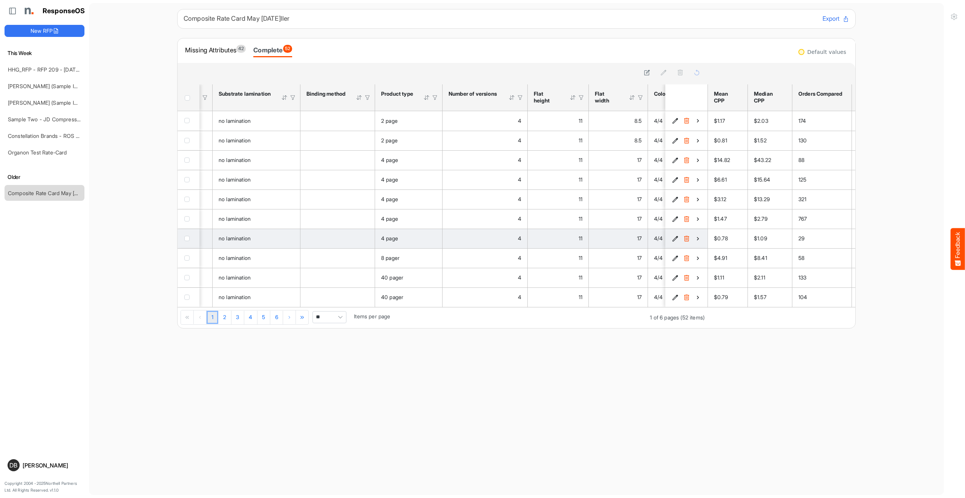
click at [695, 241] on icon "87a8b75b-ee16-4d1d-9505-c4525d406dae is template cell Column Header" at bounding box center [698, 239] width 6 height 6
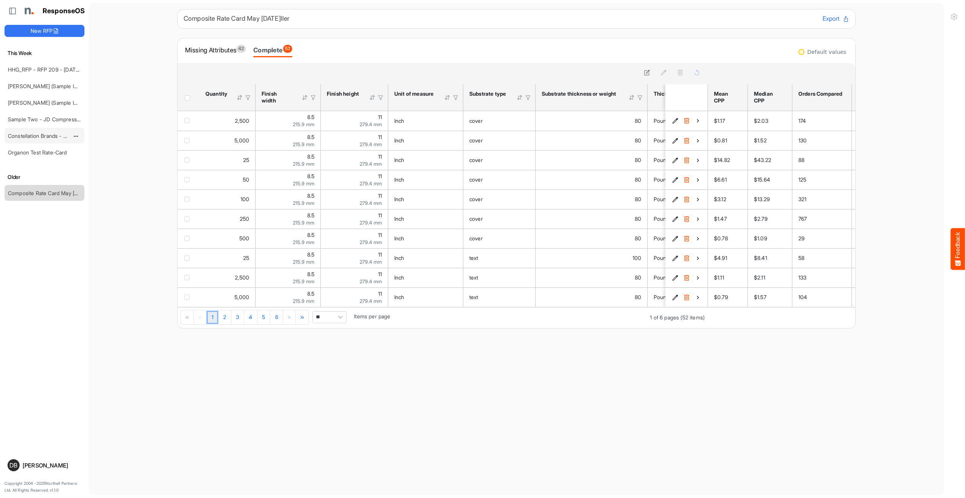
click at [48, 133] on link "Constellation Brands - ROS prices" at bounding box center [49, 136] width 83 height 6
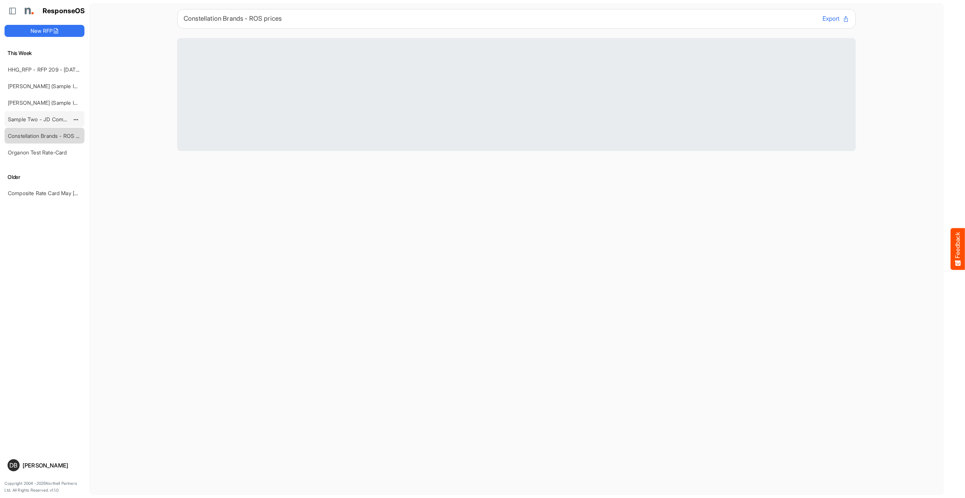
click at [48, 123] on div "Sample Two - JD Compressed 2" at bounding box center [38, 119] width 67 height 15
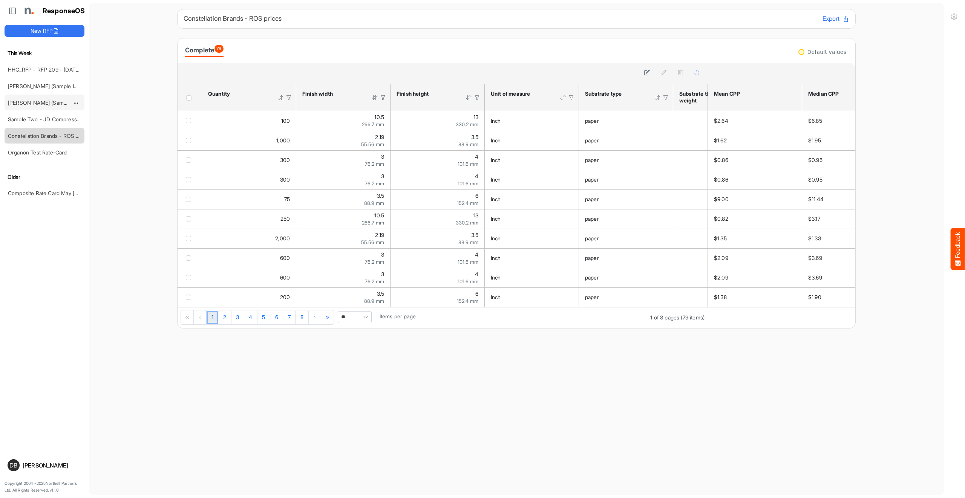
click at [33, 98] on div "[PERSON_NAME] (Sample Import) [DATE] - Flyer" at bounding box center [38, 102] width 67 height 15
click at [34, 101] on link "[PERSON_NAME] (Sample Import) [DATE] - Flyer" at bounding box center [66, 103] width 117 height 6
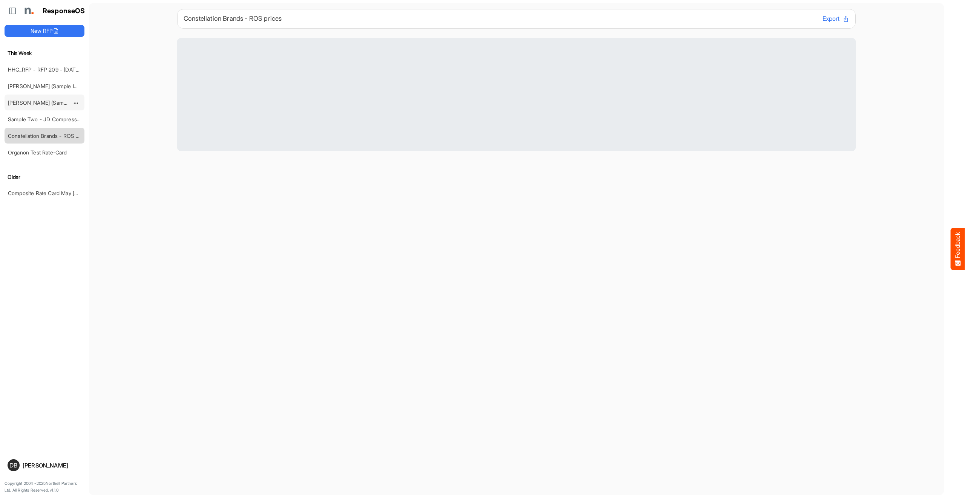
click at [34, 101] on link "[PERSON_NAME] (Sample Import) [DATE] - Flyer" at bounding box center [66, 103] width 117 height 6
